Goal: Task Accomplishment & Management: Use online tool/utility

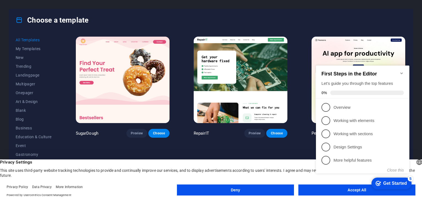
click at [401, 72] on icon "Minimize checklist" at bounding box center [401, 73] width 2 height 2
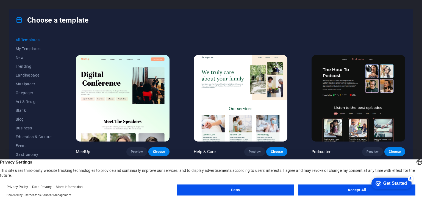
scroll to position [357, 0]
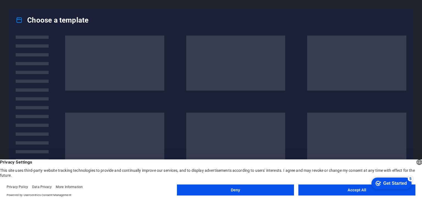
click at [271, 191] on button "Deny" at bounding box center [235, 189] width 117 height 11
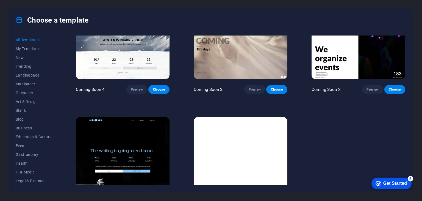
scroll to position [6619, 0]
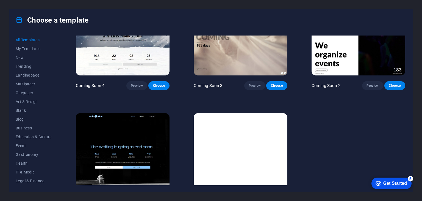
click at [406, 183] on div "Get Started" at bounding box center [395, 182] width 24 height 5
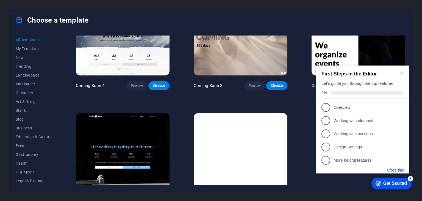
click at [395, 169] on button "Close this" at bounding box center [395, 170] width 17 height 4
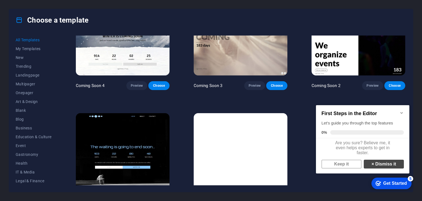
click at [379, 165] on link "× Dismiss it" at bounding box center [384, 163] width 40 height 9
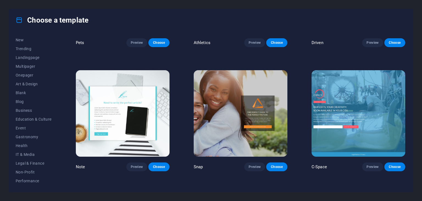
scroll to position [70, 0]
click at [26, 180] on span "Wireframe" at bounding box center [34, 180] width 36 height 4
